Goal: Task Accomplishment & Management: Complete application form

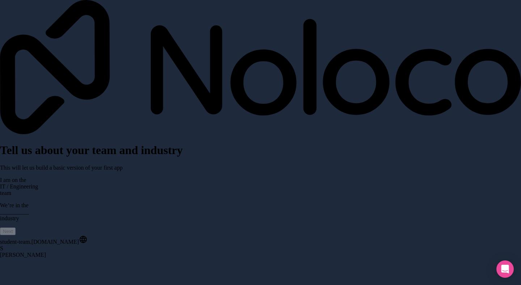
click at [38, 183] on span "IT / Engineering" at bounding box center [19, 186] width 38 height 6
type input "s"
click at [63, 162] on div "IT / Engineering" at bounding box center [60, 157] width 79 height 10
click at [29, 209] on span "__________" at bounding box center [14, 212] width 29 height 6
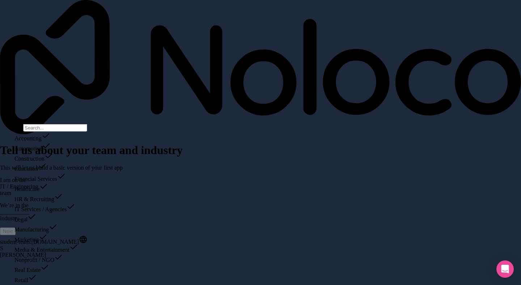
click at [53, 284] on div "Software & Technology" at bounding box center [50, 289] width 73 height 10
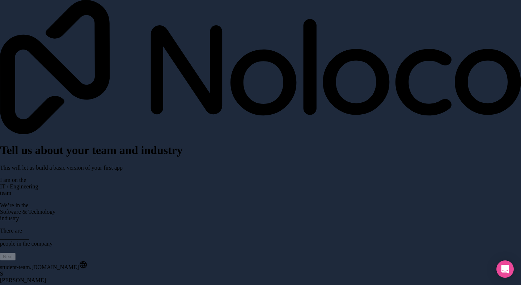
click at [29, 234] on span "__________" at bounding box center [14, 237] width 29 height 6
click at [35, 162] on div "Less than 10" at bounding box center [44, 157] width 73 height 10
click at [16, 253] on button "Next" at bounding box center [8, 257] width 16 height 8
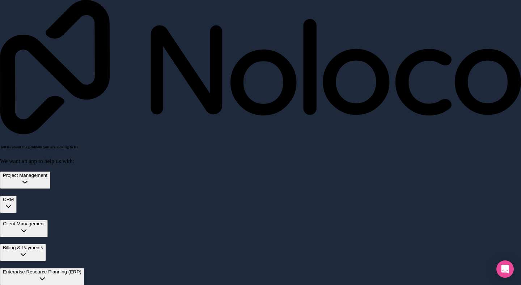
click at [45, 221] on span "Client Management" at bounding box center [24, 223] width 42 height 5
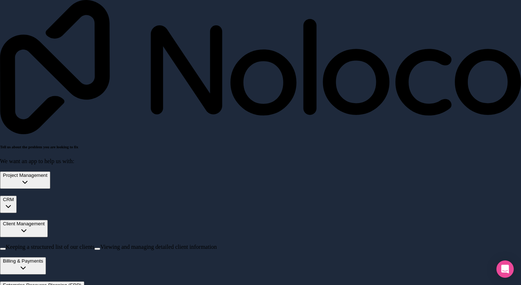
click at [26, 221] on span "Client Management" at bounding box center [24, 223] width 42 height 5
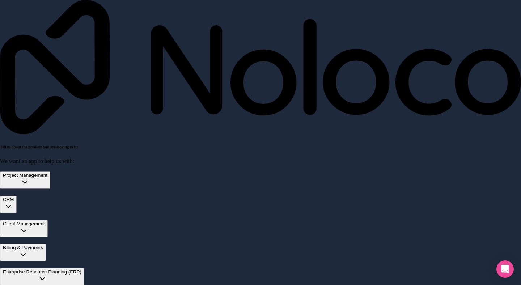
click at [47, 173] on span "Project Management" at bounding box center [25, 175] width 45 height 5
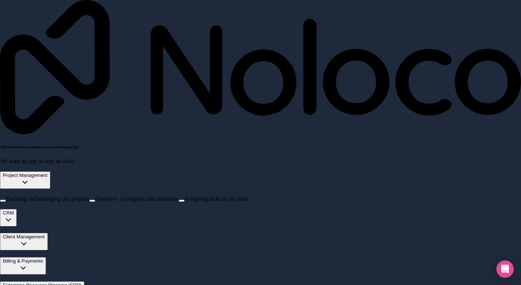
click at [47, 173] on span "Project Management" at bounding box center [25, 175] width 45 height 5
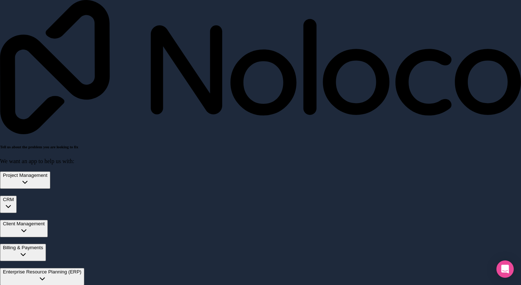
click at [14, 197] on span "CRM" at bounding box center [8, 199] width 11 height 5
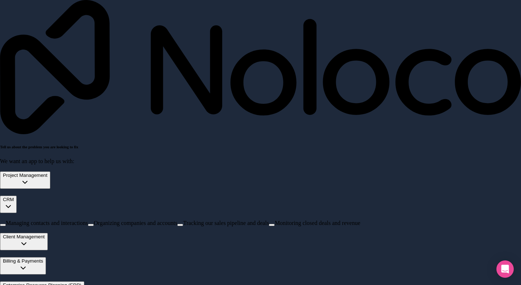
click at [6, 224] on button "Managing contacts and interactions" at bounding box center [3, 225] width 6 height 2
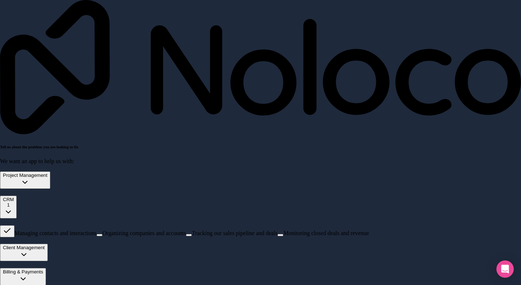
click at [45, 245] on span "Client Management" at bounding box center [24, 247] width 42 height 5
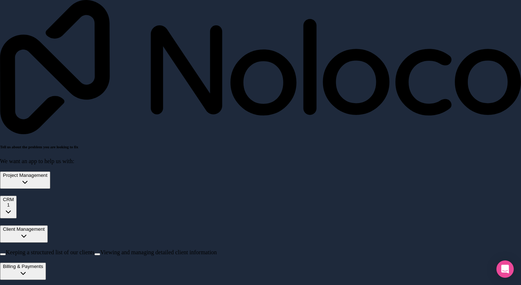
click at [43, 264] on span "Billing & Payments" at bounding box center [23, 266] width 40 height 5
